Goal: Task Accomplishment & Management: Manage account settings

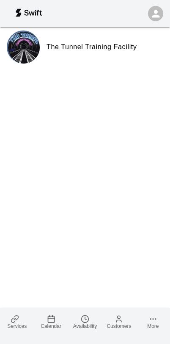
click at [84, 325] on span "Availability" at bounding box center [85, 326] width 24 height 6
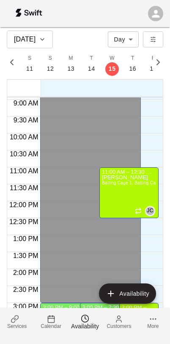
scroll to position [307, 0]
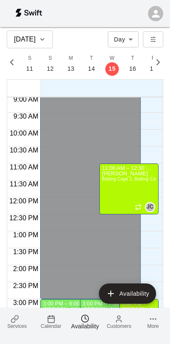
click at [139, 183] on div "[PERSON_NAME] Batting Cage 1, Batting Cage 2, Batting Cage 3, Pitching Tunnel 1…" at bounding box center [129, 343] width 54 height 344
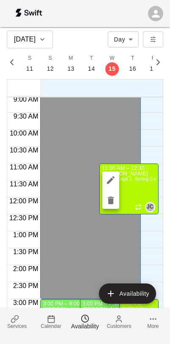
click at [111, 200] on icon "delete" at bounding box center [111, 201] width 6 height 8
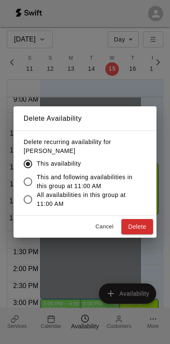
click at [140, 228] on button "Delete" at bounding box center [138, 227] width 32 height 16
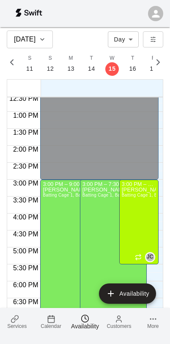
scroll to position [440, 0]
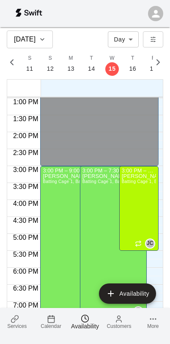
click at [145, 204] on div "[PERSON_NAME] Batting Cage 1, Batting Cage 2, Batting Cage 3, Pitching Tunnel 1…" at bounding box center [139, 346] width 34 height 344
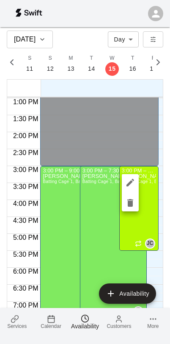
click at [132, 202] on icon "delete" at bounding box center [131, 203] width 6 height 8
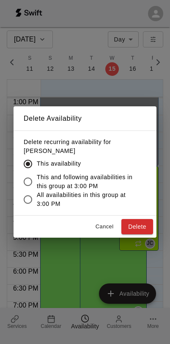
click at [139, 222] on button "Delete" at bounding box center [138, 227] width 32 height 16
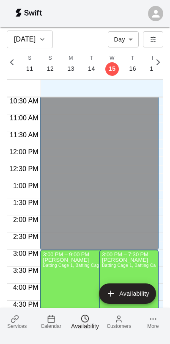
scroll to position [271, 0]
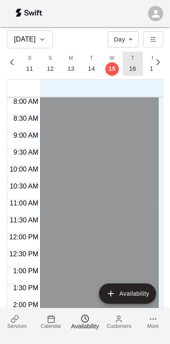
click at [136, 68] on button "T 16" at bounding box center [133, 64] width 21 height 24
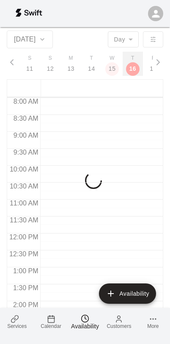
scroll to position [0, 3665]
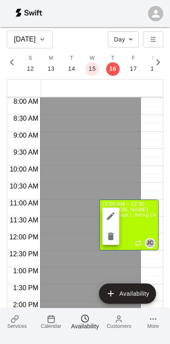
click at [109, 238] on icon "delete" at bounding box center [111, 237] width 6 height 8
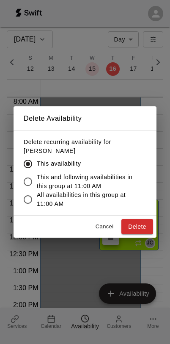
click at [142, 227] on button "Delete" at bounding box center [138, 227] width 32 height 16
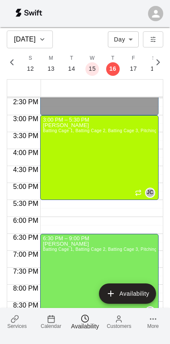
scroll to position [425, 0]
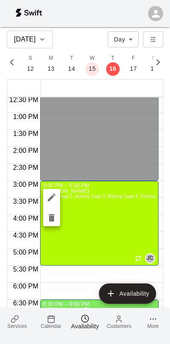
click at [50, 218] on icon "delete" at bounding box center [52, 218] width 6 height 8
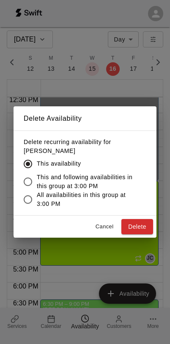
click at [136, 223] on button "Delete" at bounding box center [138, 227] width 32 height 16
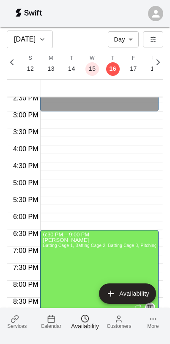
scroll to position [424, 0]
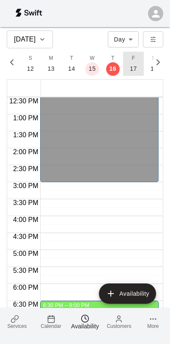
click at [136, 64] on button "F 17" at bounding box center [133, 64] width 21 height 24
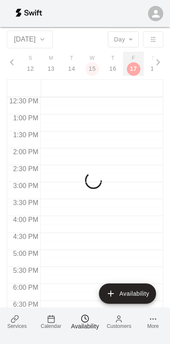
scroll to position [0, 3685]
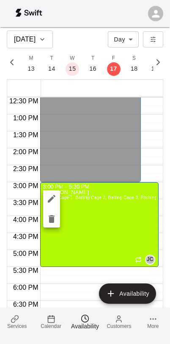
click at [49, 220] on icon "delete" at bounding box center [52, 219] width 10 height 10
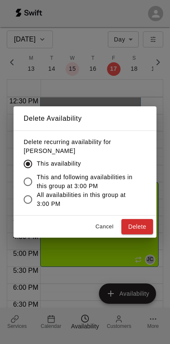
click at [135, 228] on button "Delete" at bounding box center [138, 227] width 32 height 16
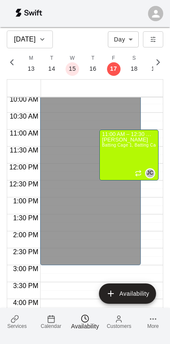
scroll to position [383, 0]
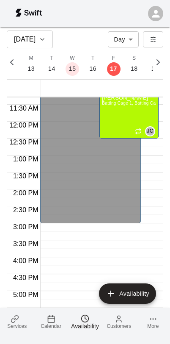
click at [138, 115] on div "[PERSON_NAME] Batting Cage 1, Batting Cage 2, Batting Cage 3, Pitching Tunnel 1…" at bounding box center [129, 267] width 54 height 344
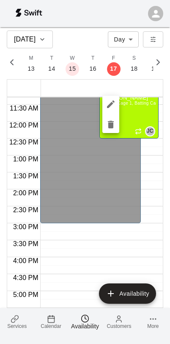
click at [115, 129] on icon "delete" at bounding box center [111, 124] width 10 height 10
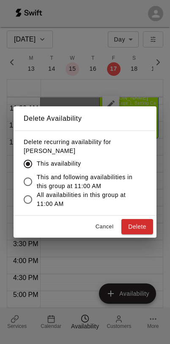
click at [129, 233] on button "Delete" at bounding box center [138, 227] width 32 height 16
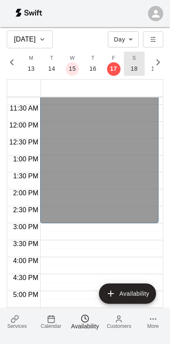
click at [137, 68] on button "S 18" at bounding box center [134, 64] width 21 height 24
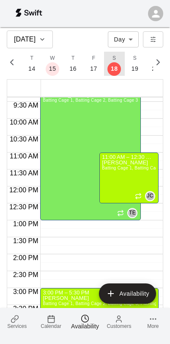
scroll to position [316, 0]
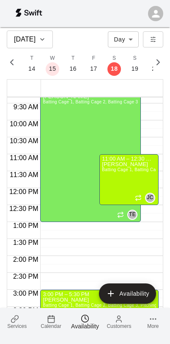
click at [137, 178] on div "[PERSON_NAME] Batting Cage 1, Batting Cage 2, Batting Cage 3, Pitching Tunnel 1…" at bounding box center [129, 334] width 54 height 344
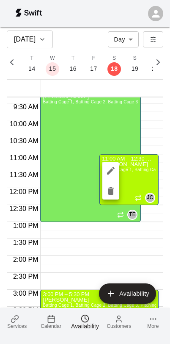
click at [134, 174] on div at bounding box center [85, 172] width 170 height 344
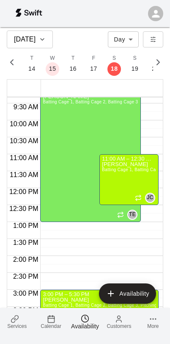
click at [129, 190] on div "[PERSON_NAME] Batting Cage 1, Batting Cage 2, Batting Cage 3, Pitching Tunnel 1…" at bounding box center [129, 334] width 54 height 344
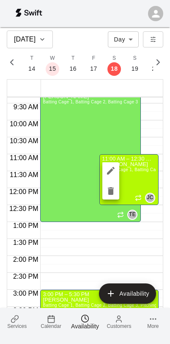
click at [109, 189] on icon "delete" at bounding box center [111, 191] width 6 height 8
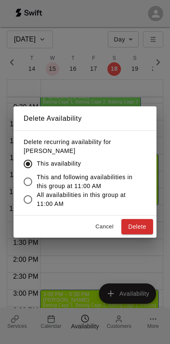
click at [141, 225] on button "Delete" at bounding box center [138, 227] width 32 height 16
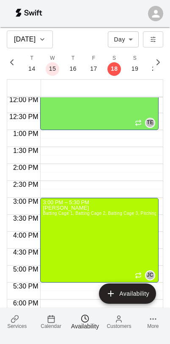
scroll to position [413, 0]
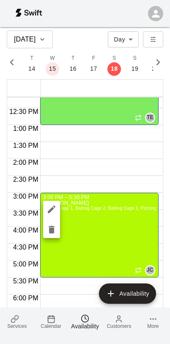
click at [55, 233] on icon "delete" at bounding box center [52, 230] width 10 height 10
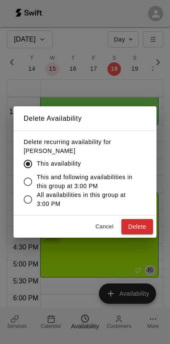
click at [139, 225] on button "Delete" at bounding box center [138, 227] width 32 height 16
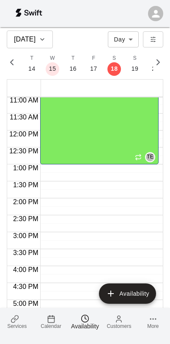
scroll to position [294, 0]
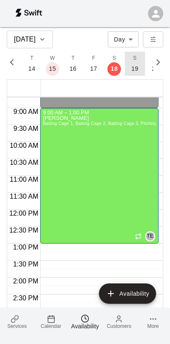
click at [137, 67] on button "S 19" at bounding box center [135, 64] width 21 height 24
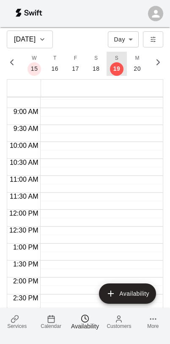
scroll to position [0, 3725]
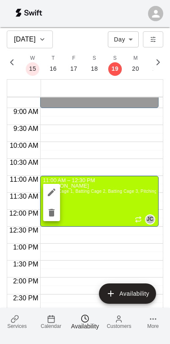
click at [53, 213] on icon "delete" at bounding box center [52, 213] width 6 height 8
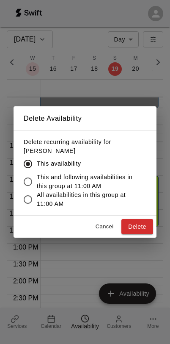
click at [139, 222] on button "Delete" at bounding box center [138, 227] width 32 height 16
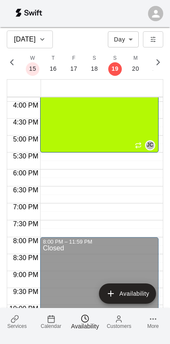
scroll to position [443, 0]
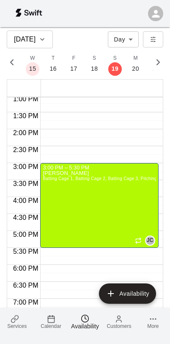
click at [114, 209] on div "[PERSON_NAME] Batting Cage 1, Batting Cage 2, Batting Cage 3, Pitching Tunnel 1…" at bounding box center [100, 343] width 114 height 344
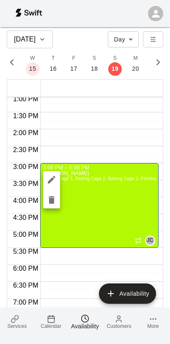
click at [54, 204] on icon "delete" at bounding box center [52, 200] width 10 height 10
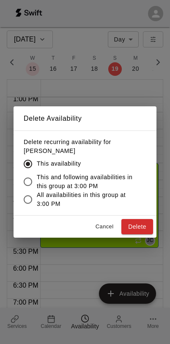
click at [139, 226] on button "Delete" at bounding box center [138, 227] width 32 height 16
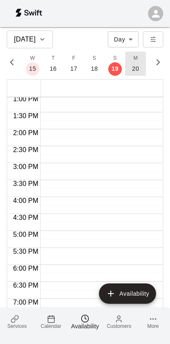
click at [137, 62] on button "M 20" at bounding box center [135, 64] width 21 height 24
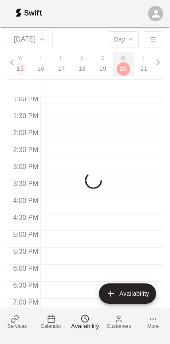
scroll to position [0, 3745]
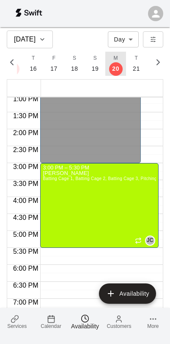
click at [113, 219] on div "[PERSON_NAME] Batting Cage 1, Batting Cage 2, Batting Cage 3, Pitching Tunnel 1…" at bounding box center [100, 343] width 114 height 344
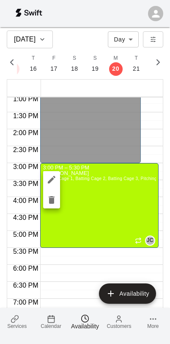
click at [53, 202] on icon "delete" at bounding box center [52, 200] width 6 height 8
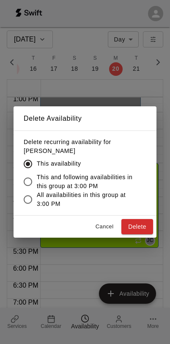
click at [148, 227] on button "Delete" at bounding box center [138, 227] width 32 height 16
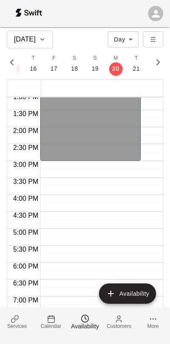
scroll to position [431, 0]
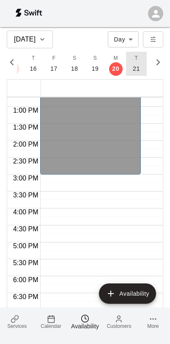
click at [136, 69] on p "21" at bounding box center [136, 68] width 7 height 9
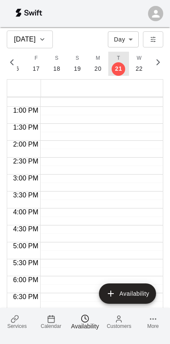
scroll to position [0, 3765]
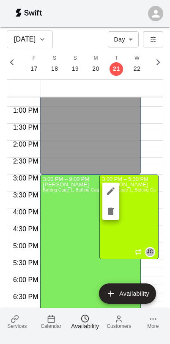
click at [152, 128] on div at bounding box center [85, 172] width 170 height 344
